Goal: Communication & Community: Connect with others

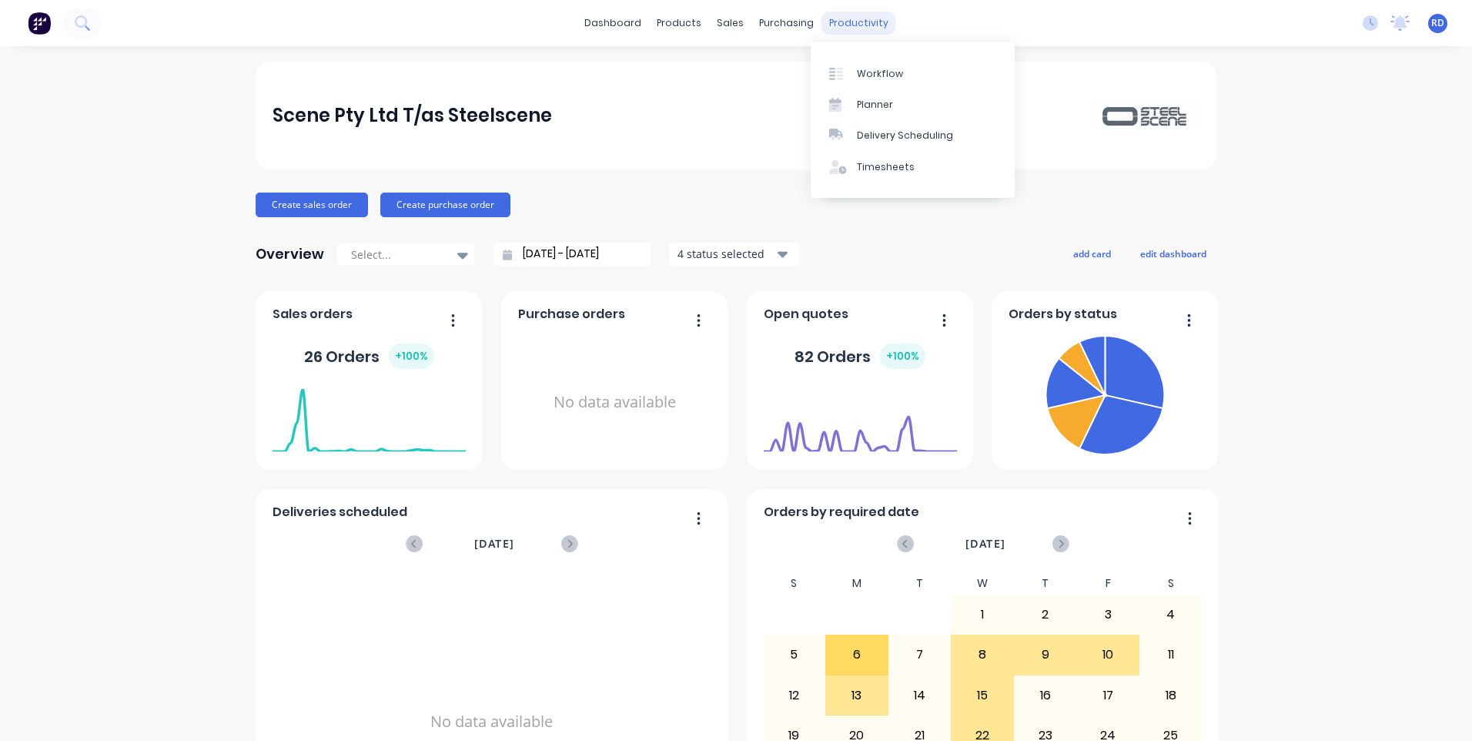
click at [840, 19] on div "productivity" at bounding box center [858, 23] width 75 height 23
click at [877, 73] on div "Workflow" at bounding box center [880, 74] width 46 height 14
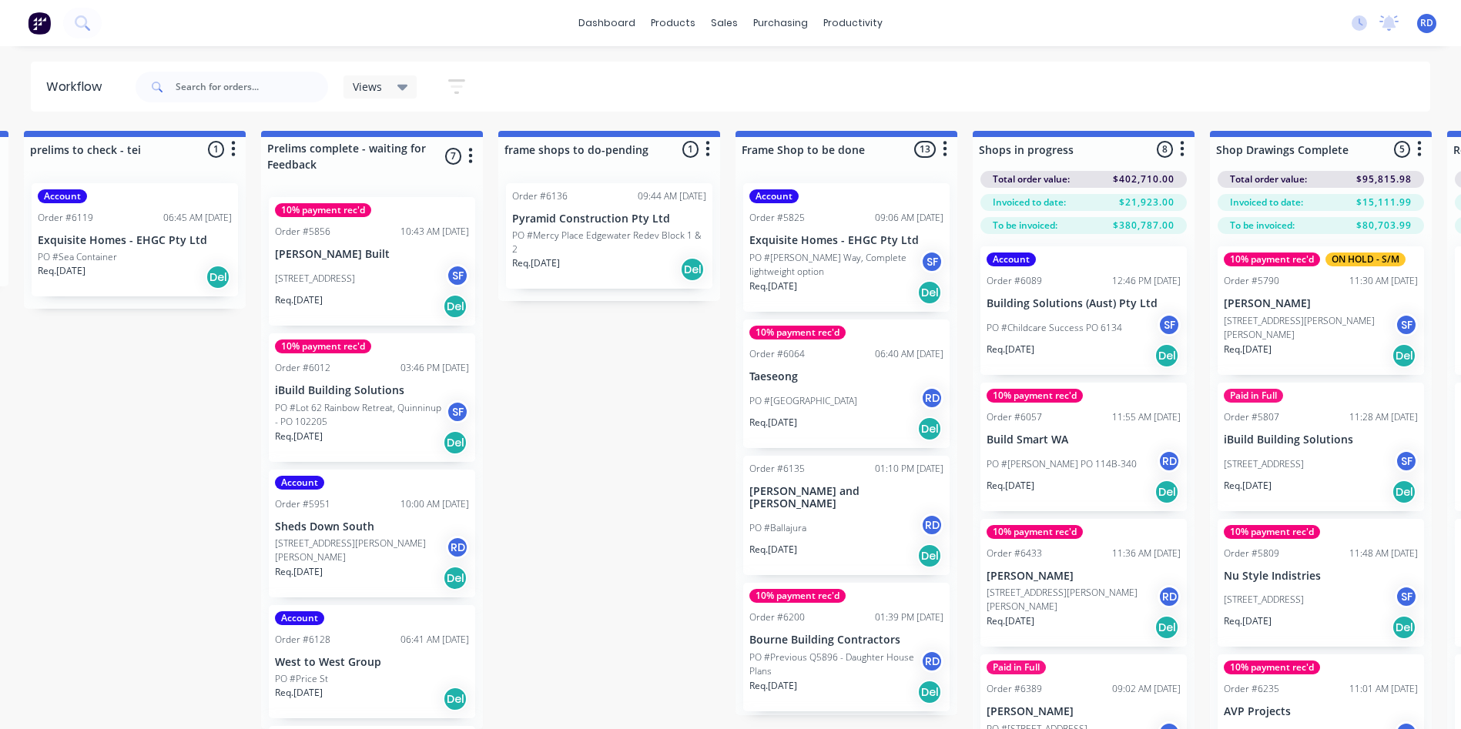
scroll to position [0, 901]
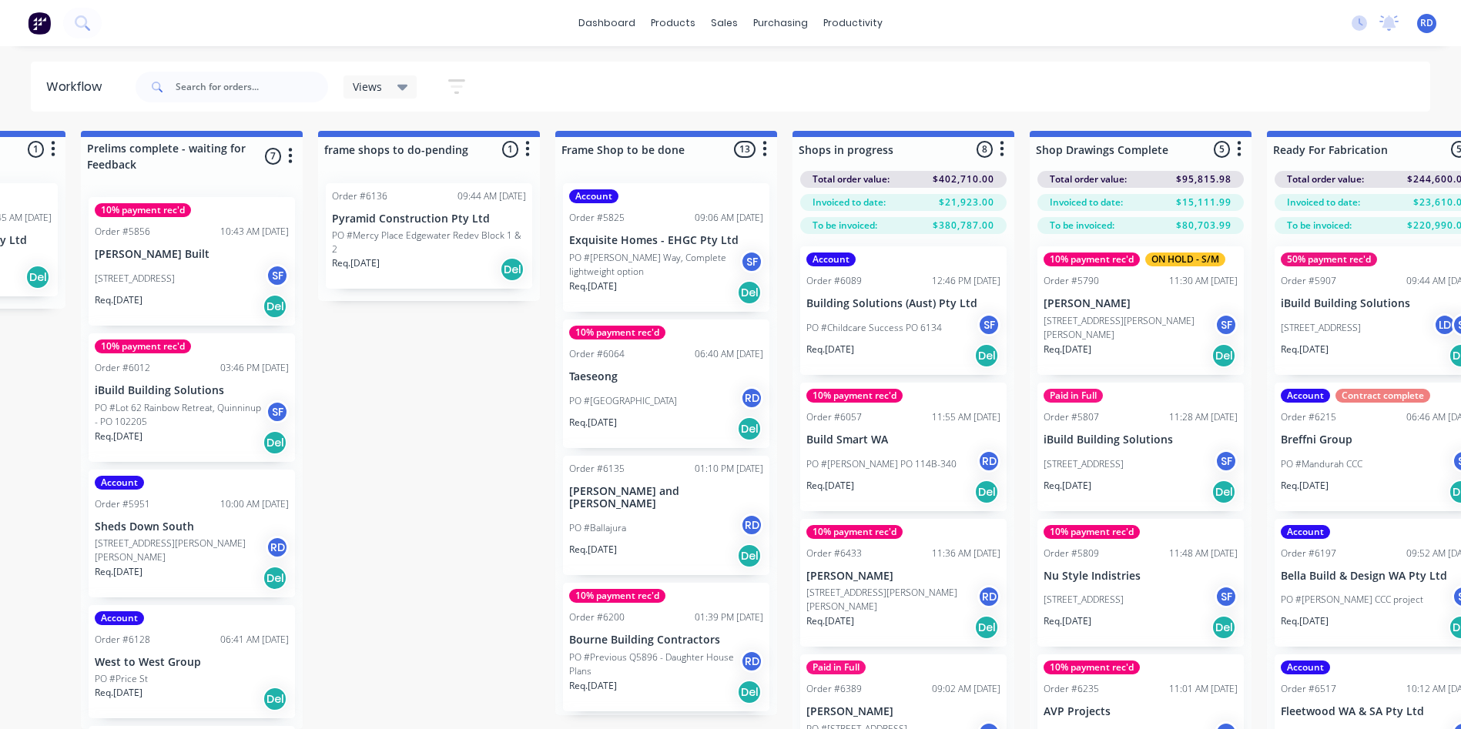
click at [632, 382] on p "Taeseong" at bounding box center [666, 376] width 194 height 13
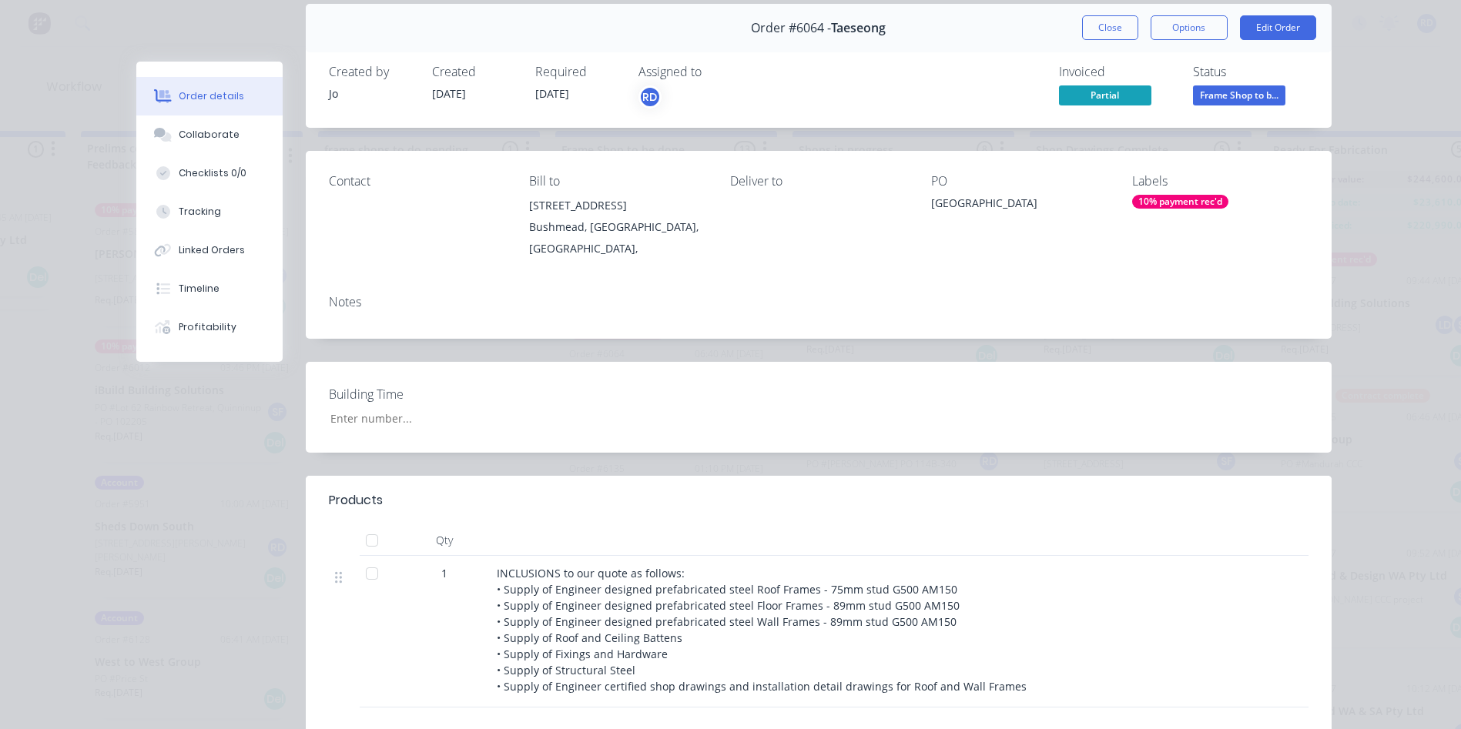
scroll to position [308, 0]
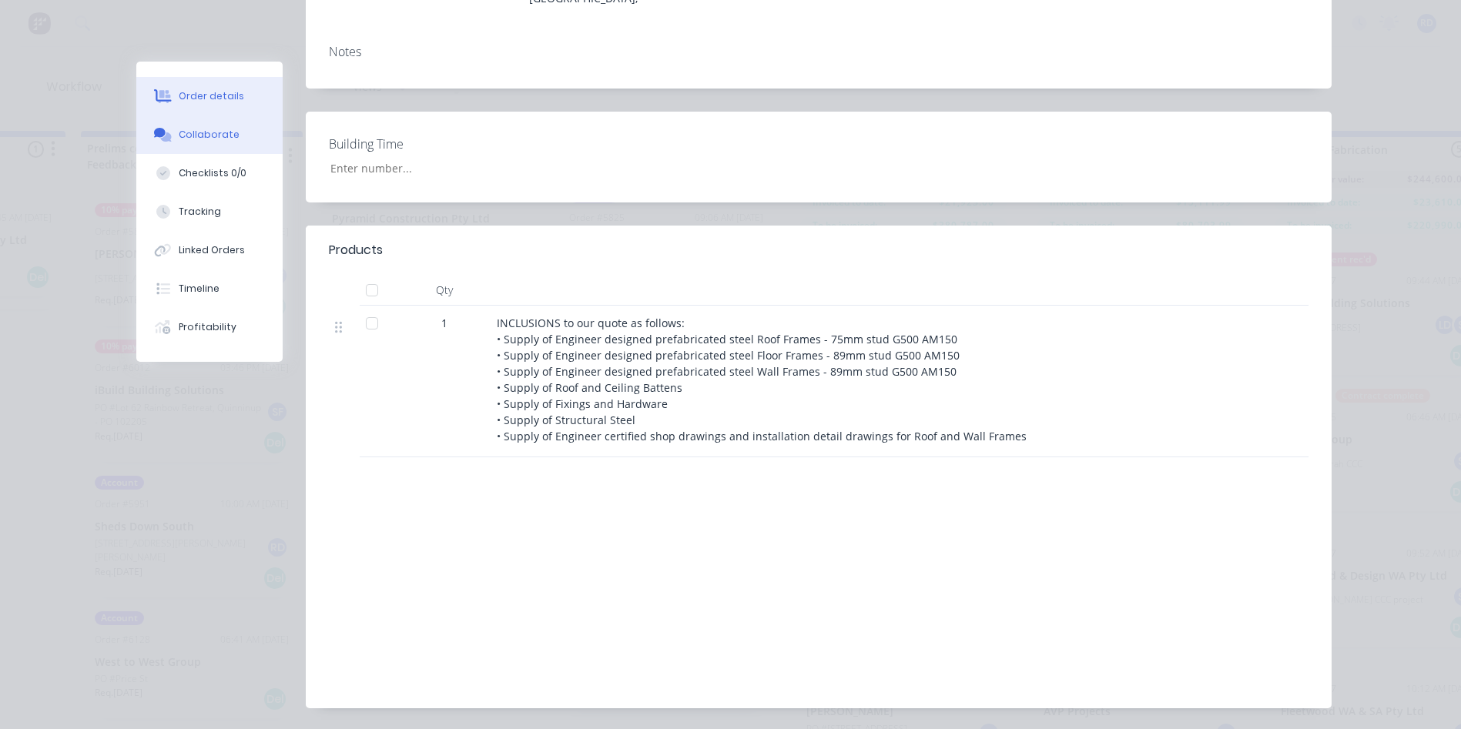
click at [200, 134] on div "Collaborate" at bounding box center [209, 135] width 61 height 14
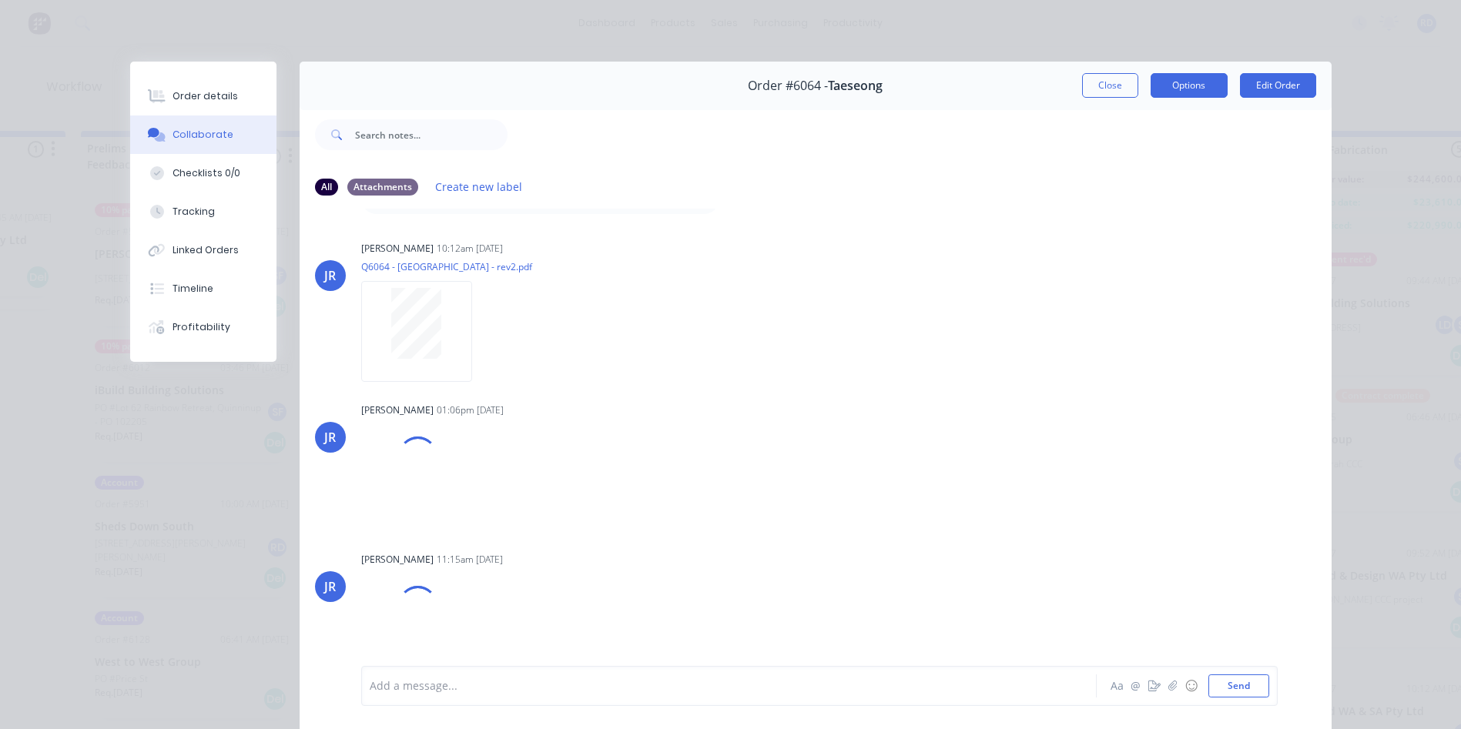
scroll to position [1631, 0]
click at [1109, 80] on button "Close" at bounding box center [1110, 85] width 56 height 25
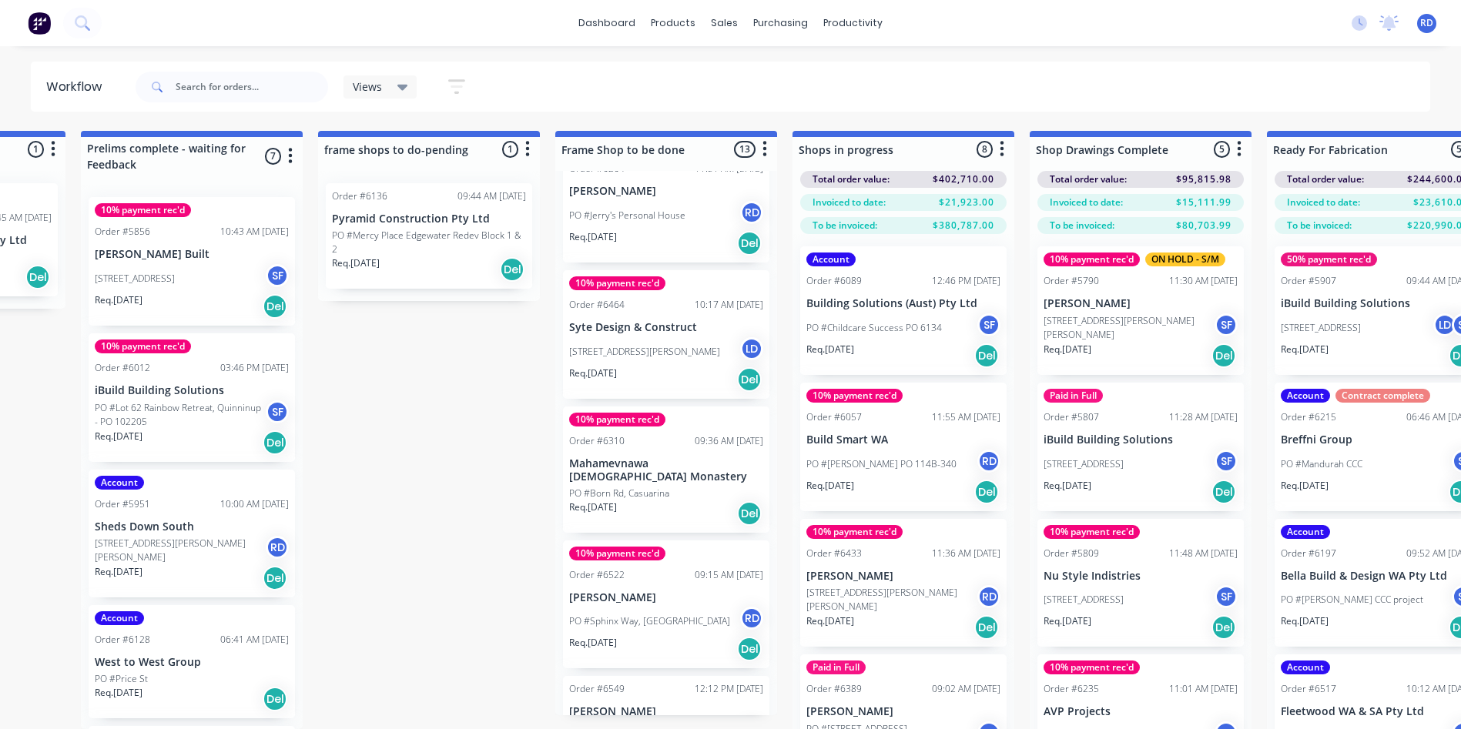
scroll to position [1121, 0]
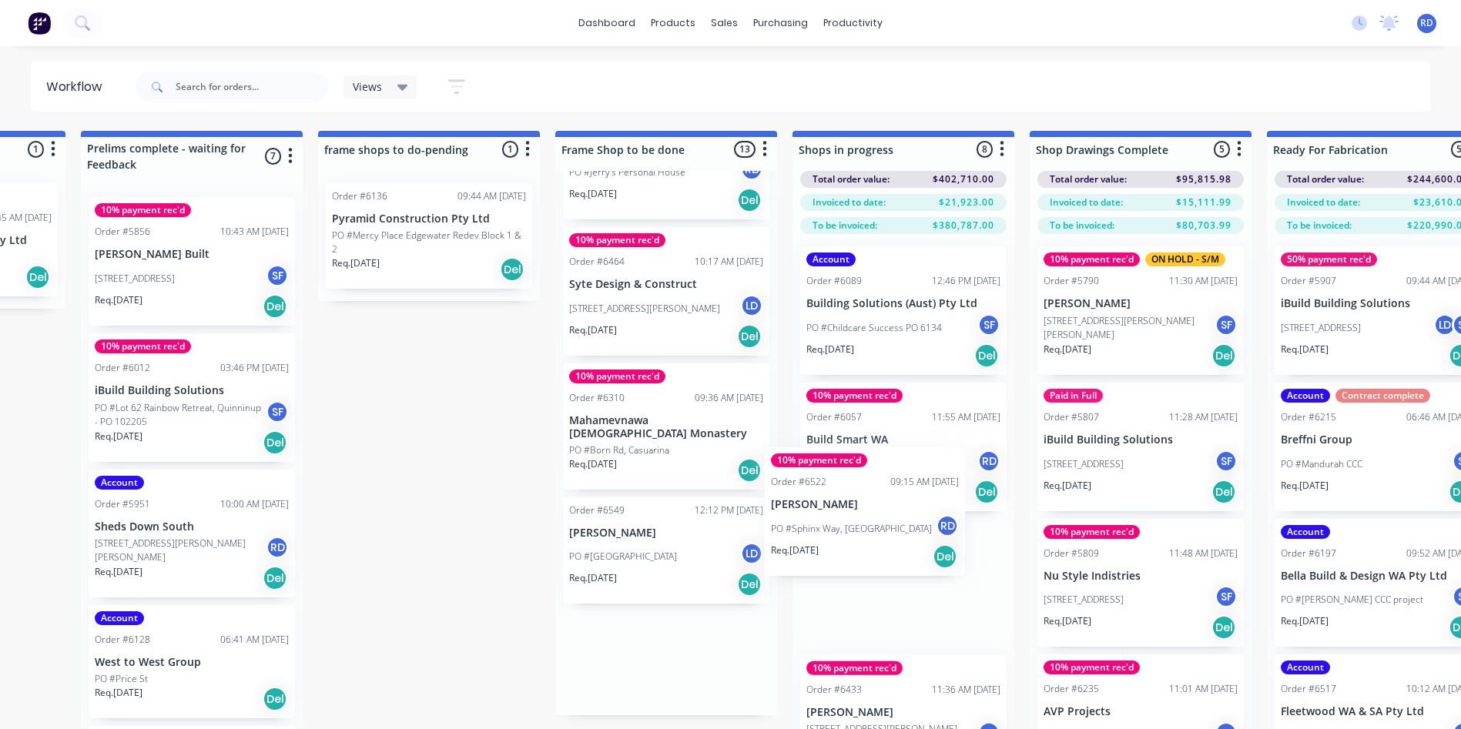
drag, startPoint x: 624, startPoint y: 548, endPoint x: 833, endPoint y: 522, distance: 210.3
click at [833, 522] on div "Submitted 2 Sort By Created date Required date Order number Customer name Most …" at bounding box center [1041, 454] width 3907 height 647
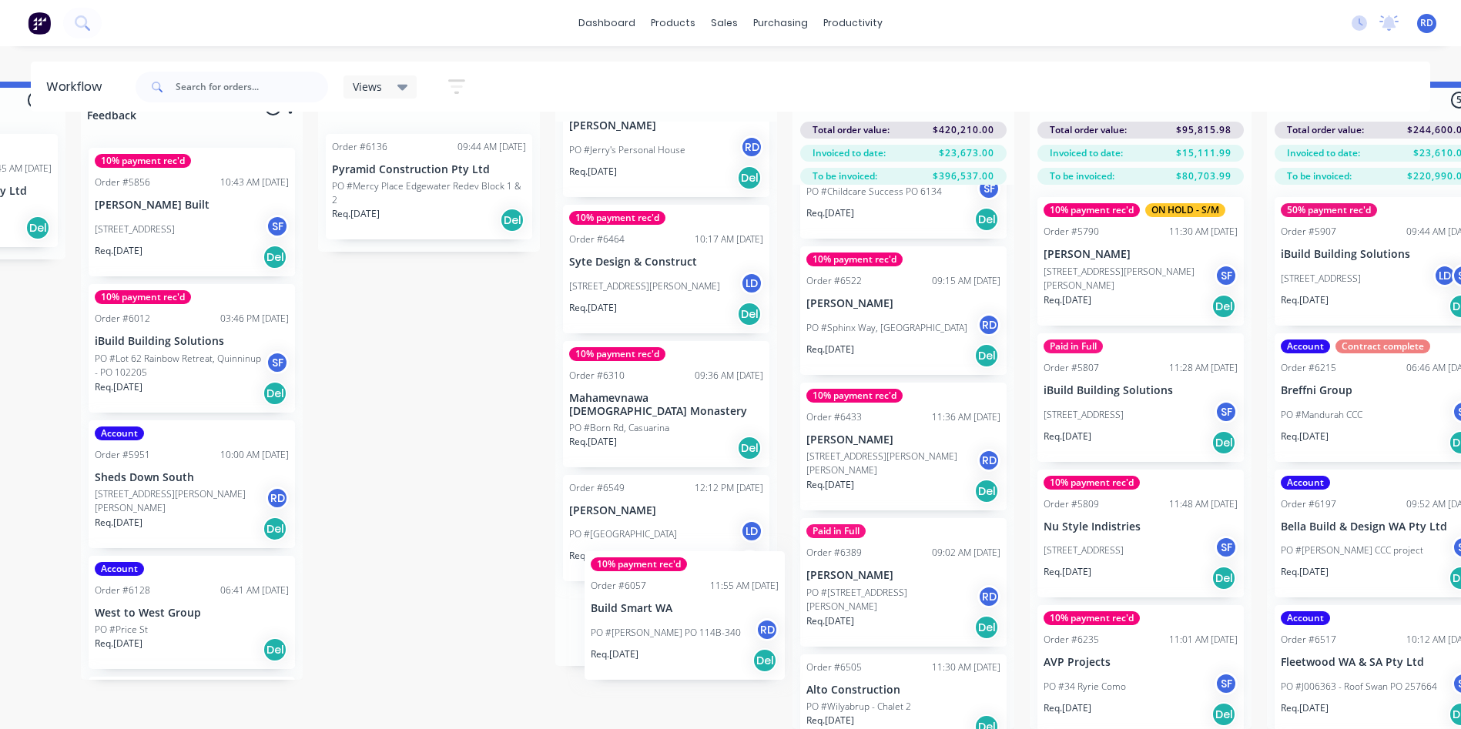
scroll to position [1129, 0]
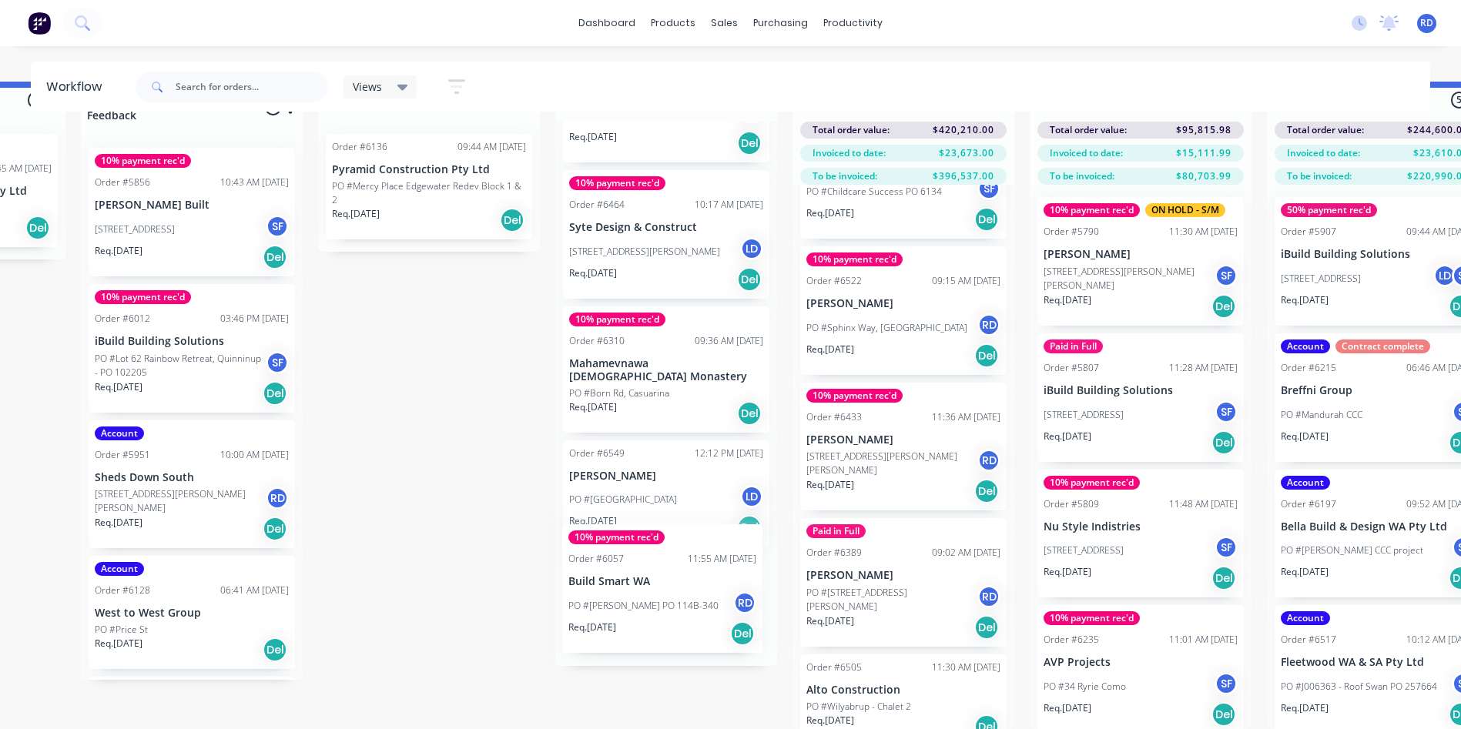
drag, startPoint x: 872, startPoint y: 239, endPoint x: 639, endPoint y: 586, distance: 417.7
click at [631, 599] on div "Submitted 2 Sort By Created date Required date Order number Customer name Most …" at bounding box center [1041, 405] width 3907 height 647
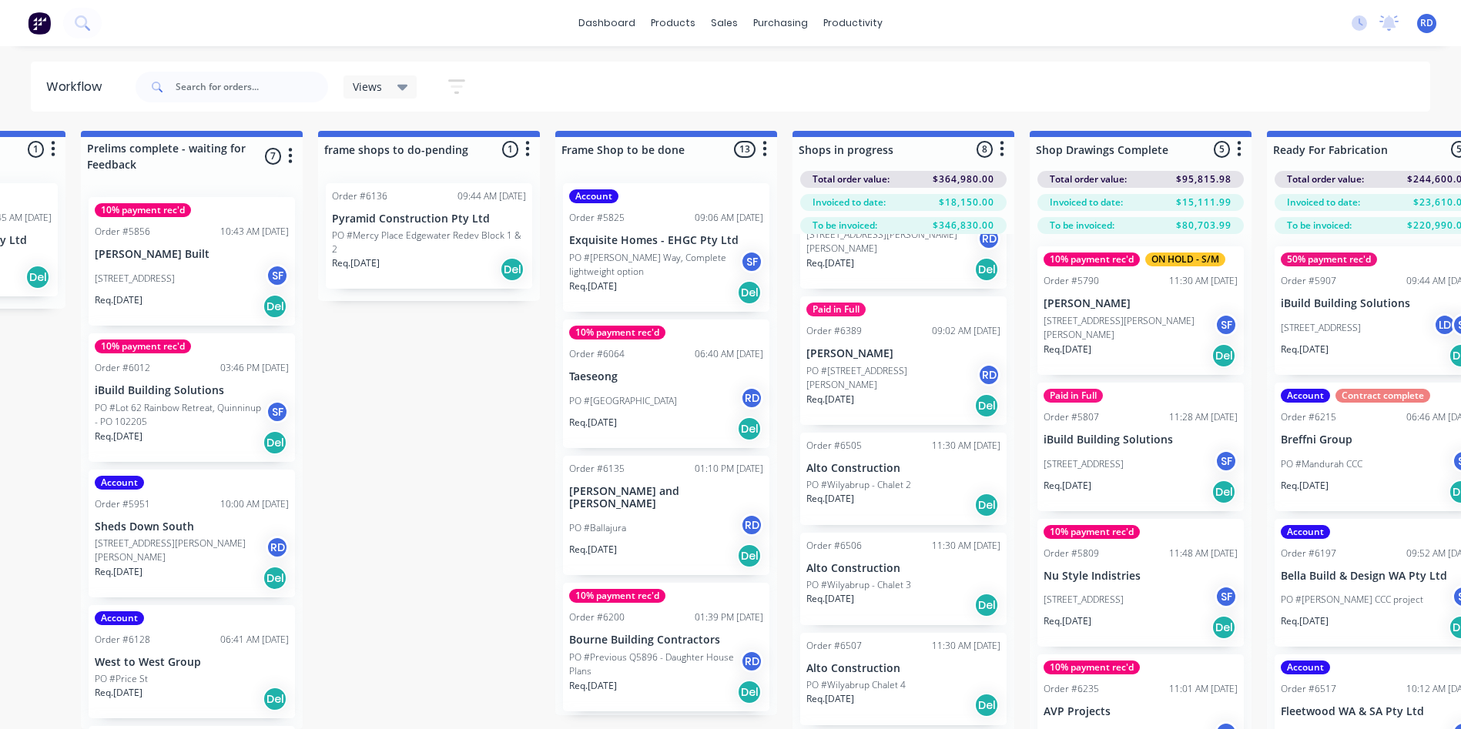
scroll to position [0, 0]
